Goal: Transaction & Acquisition: Purchase product/service

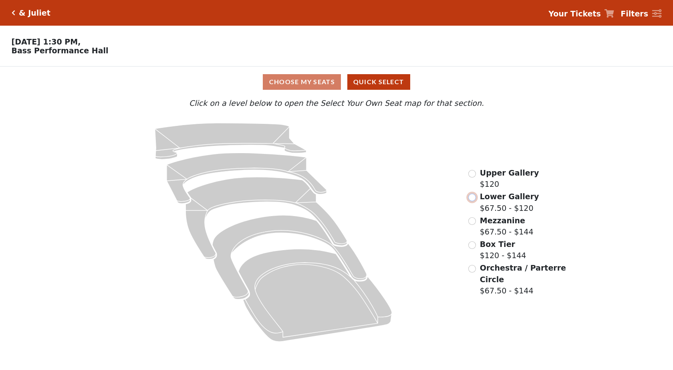
click at [335, 201] on input "radio" at bounding box center [472, 198] width 8 height 8
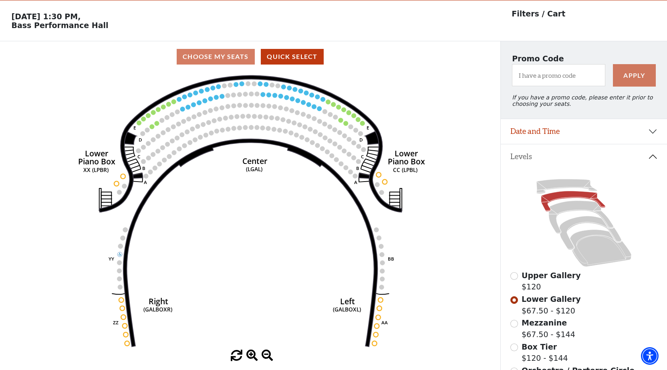
scroll to position [17, 0]
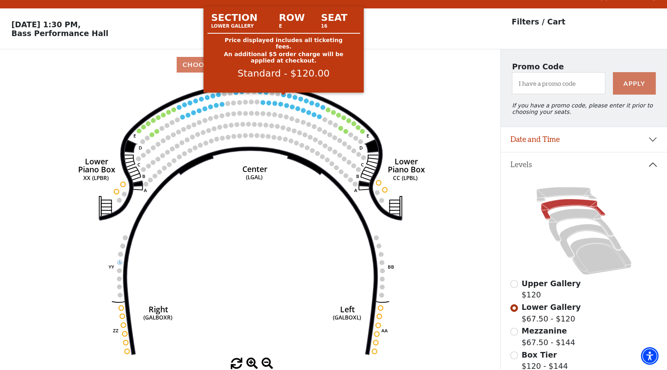
click at [285, 97] on circle at bounding box center [283, 95] width 5 height 5
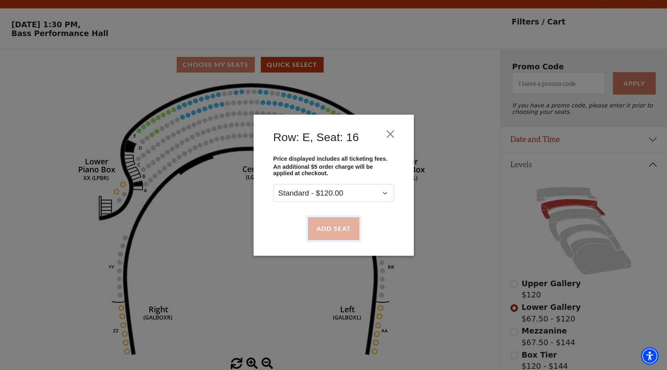
click at [332, 236] on button "Add Seat" at bounding box center [333, 228] width 51 height 22
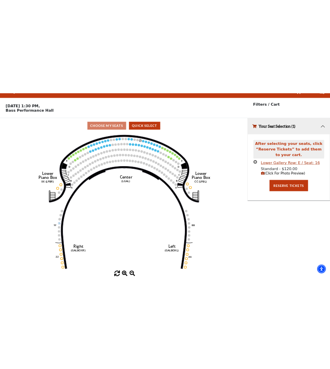
scroll to position [0, 0]
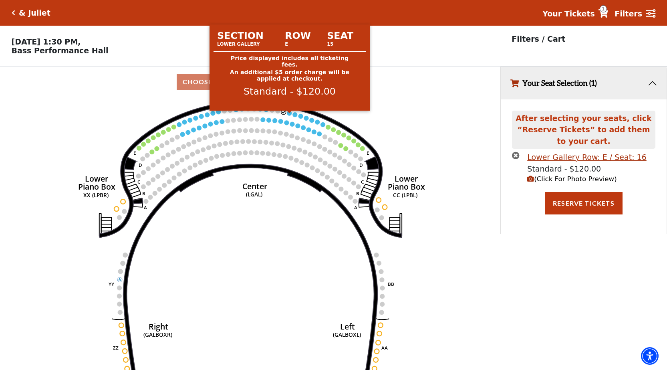
click at [290, 115] on circle at bounding box center [289, 113] width 5 height 5
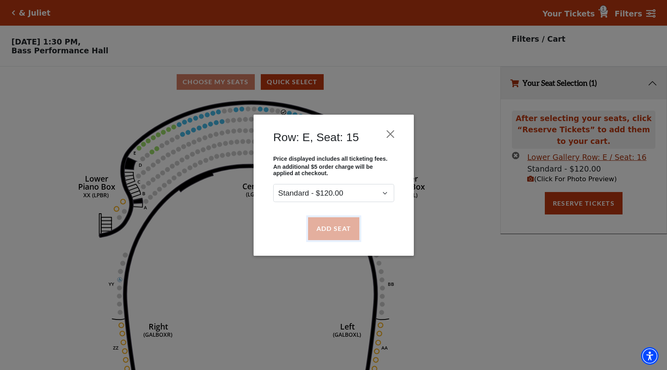
click at [322, 232] on button "Add Seat" at bounding box center [333, 228] width 51 height 22
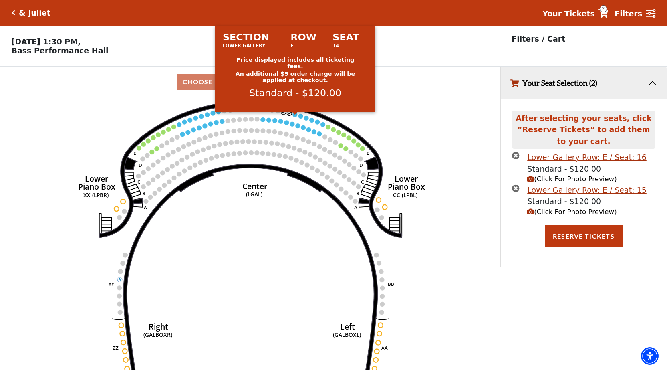
click at [296, 117] on circle at bounding box center [295, 114] width 5 height 5
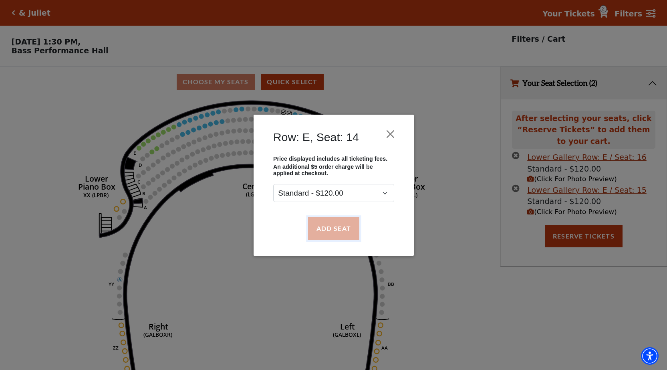
click at [323, 223] on button "Add Seat" at bounding box center [333, 228] width 51 height 22
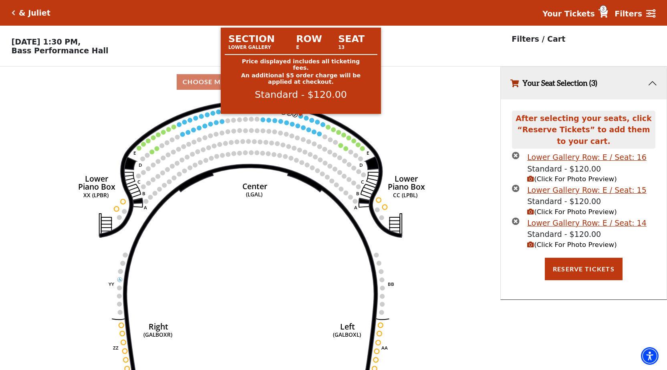
click at [302, 119] on circle at bounding box center [301, 116] width 5 height 5
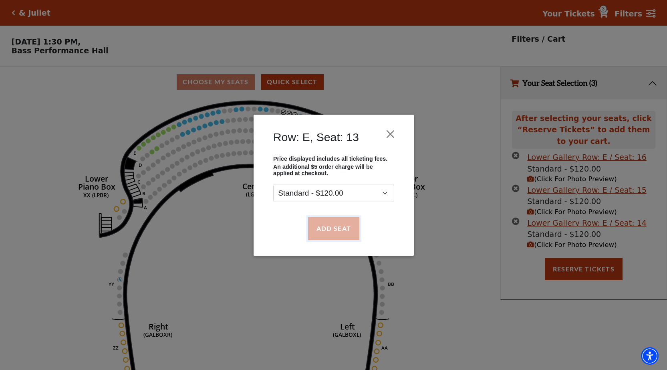
click at [331, 231] on button "Add Seat" at bounding box center [333, 228] width 51 height 22
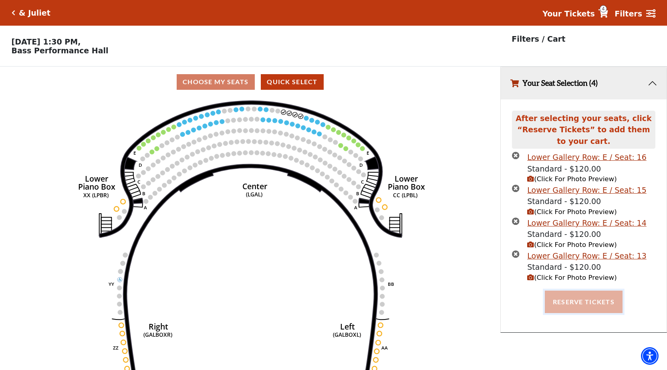
click at [335, 300] on button "Reserve Tickets" at bounding box center [584, 302] width 78 height 22
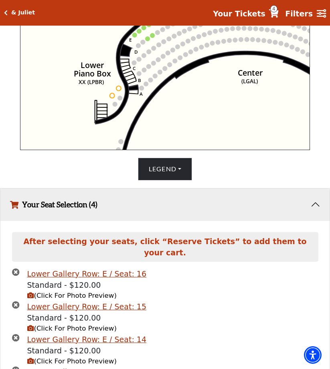
scroll to position [392, 0]
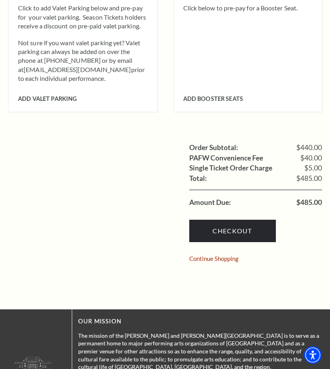
scroll to position [600, 0]
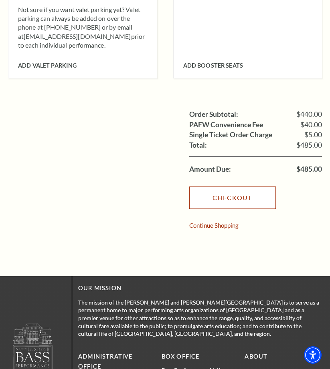
click at [241, 190] on link "Checkout" at bounding box center [232, 198] width 87 height 22
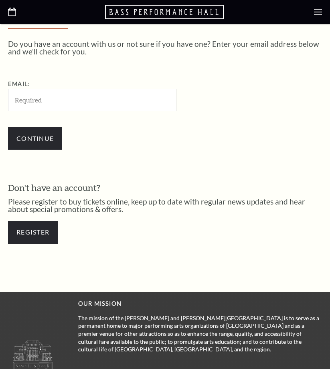
scroll to position [194, 0]
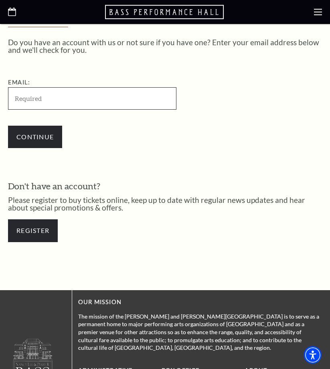
click at [58, 99] on input "Email:" at bounding box center [92, 98] width 168 height 22
type input "ramponsah281@gmail.com"
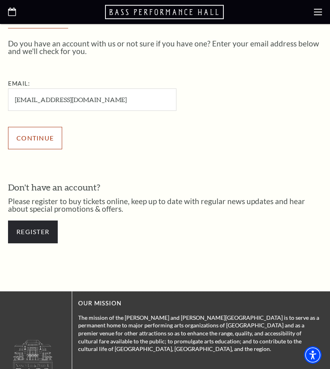
click at [19, 139] on input "Continue" at bounding box center [35, 138] width 54 height 22
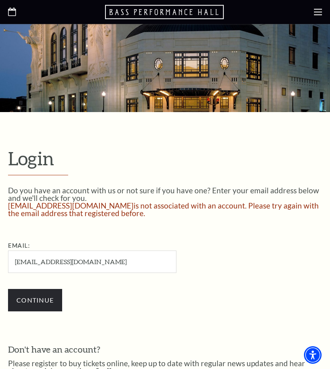
scroll to position [40, 0]
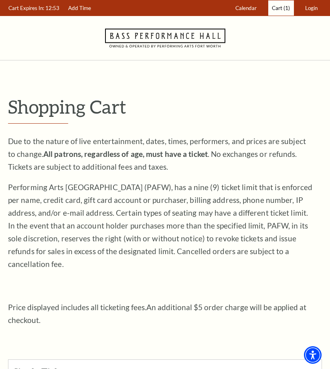
click at [282, 6] on span "Cart" at bounding box center [277, 8] width 10 height 6
